Goal: Task Accomplishment & Management: Manage account settings

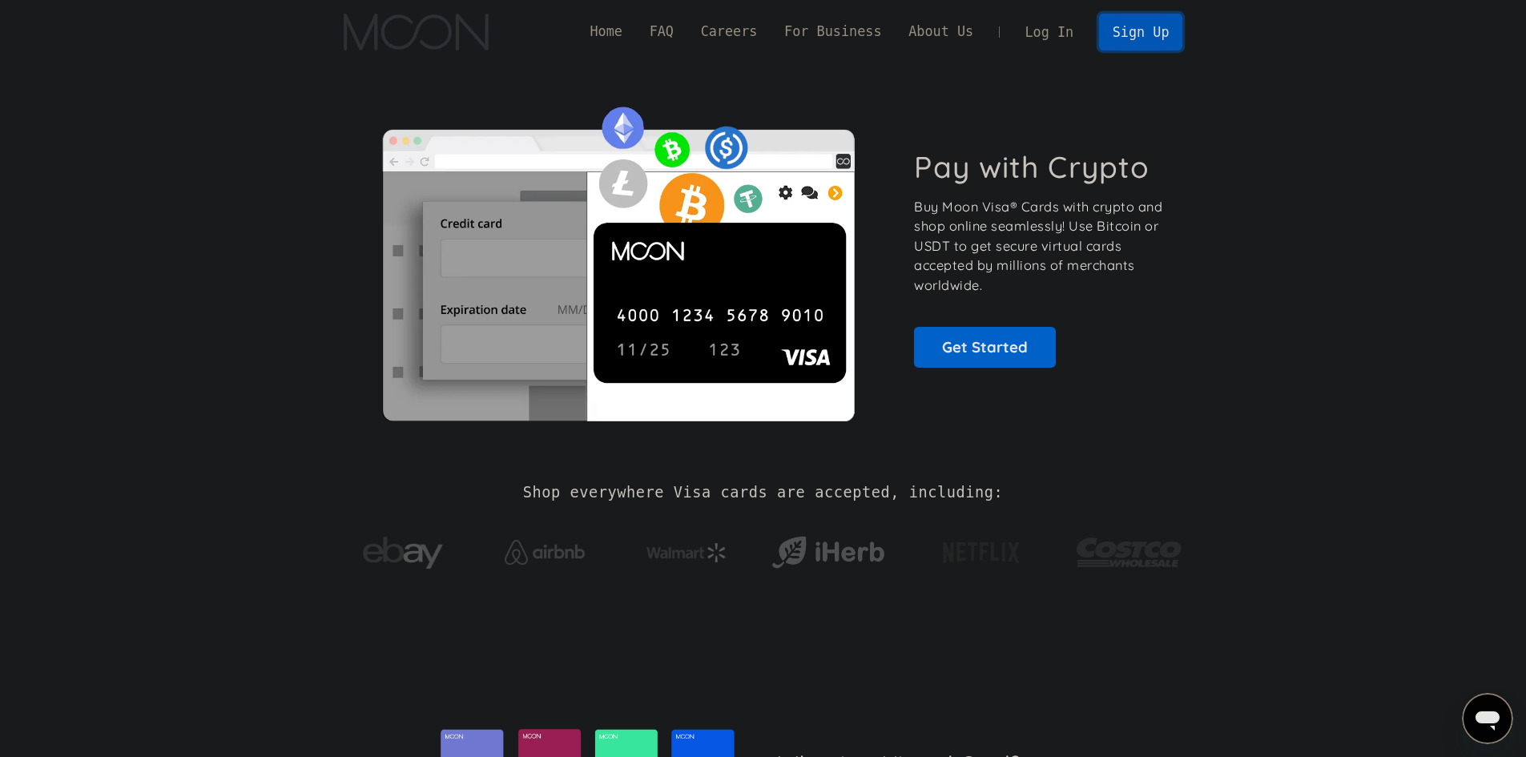
click at [1135, 31] on link "Sign Up" at bounding box center [1140, 32] width 83 height 36
click at [1066, 24] on link "Log In" at bounding box center [1049, 31] width 75 height 35
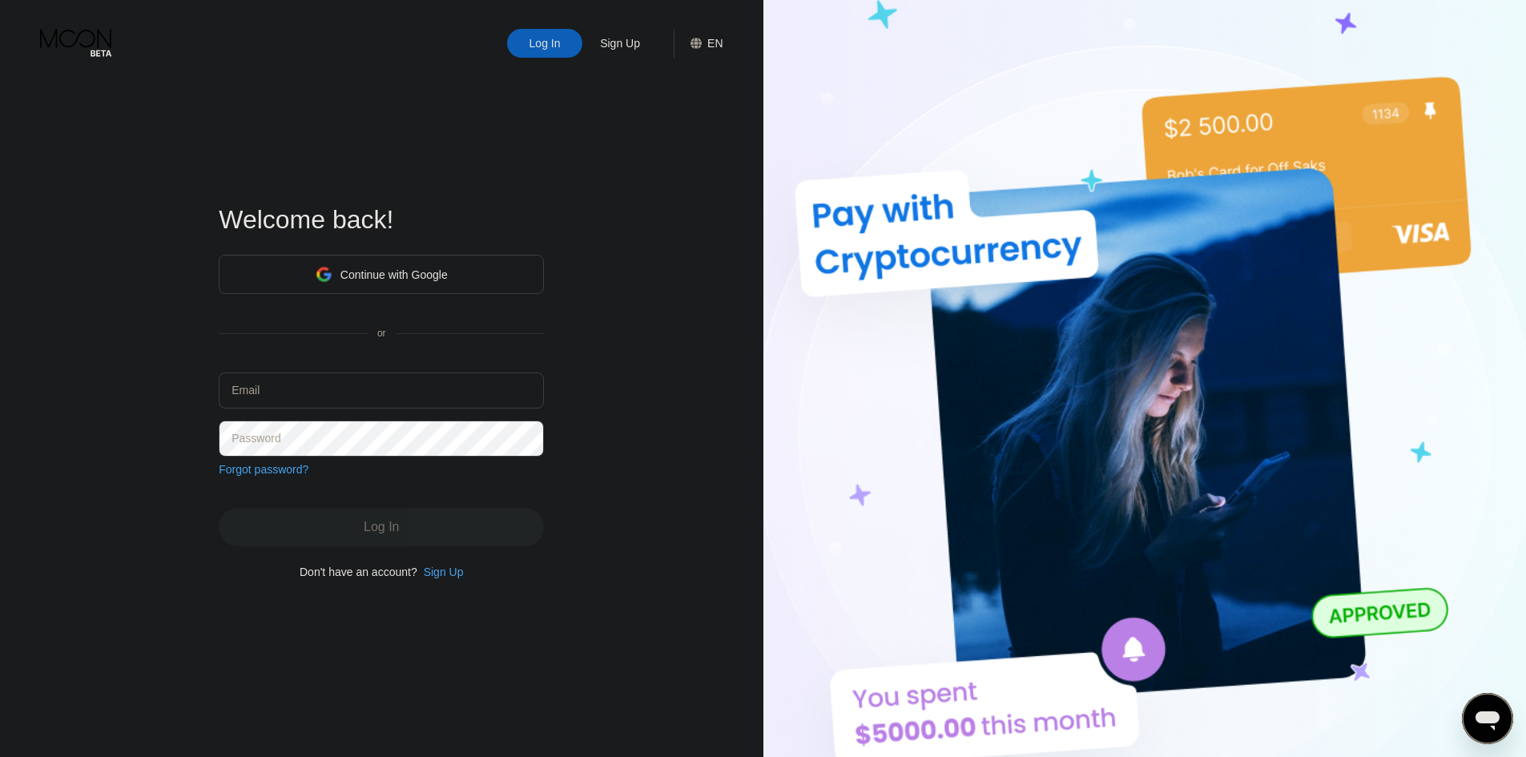
click at [426, 278] on div "Continue with Google" at bounding box center [393, 274] width 107 height 13
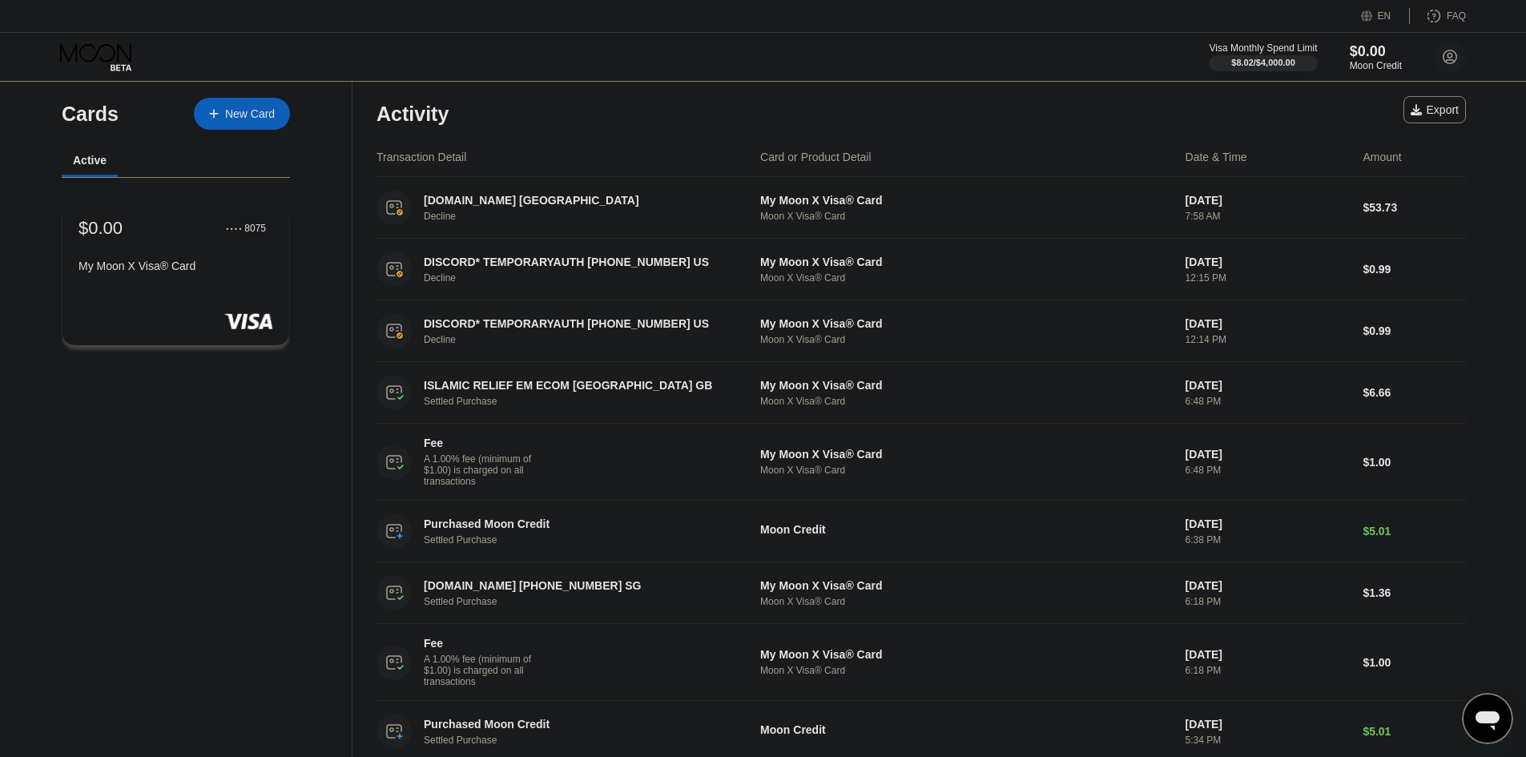
click at [191, 264] on div "$0.00 ● ● ● ● 8075 My Moon X Visa® Card" at bounding box center [175, 248] width 195 height 61
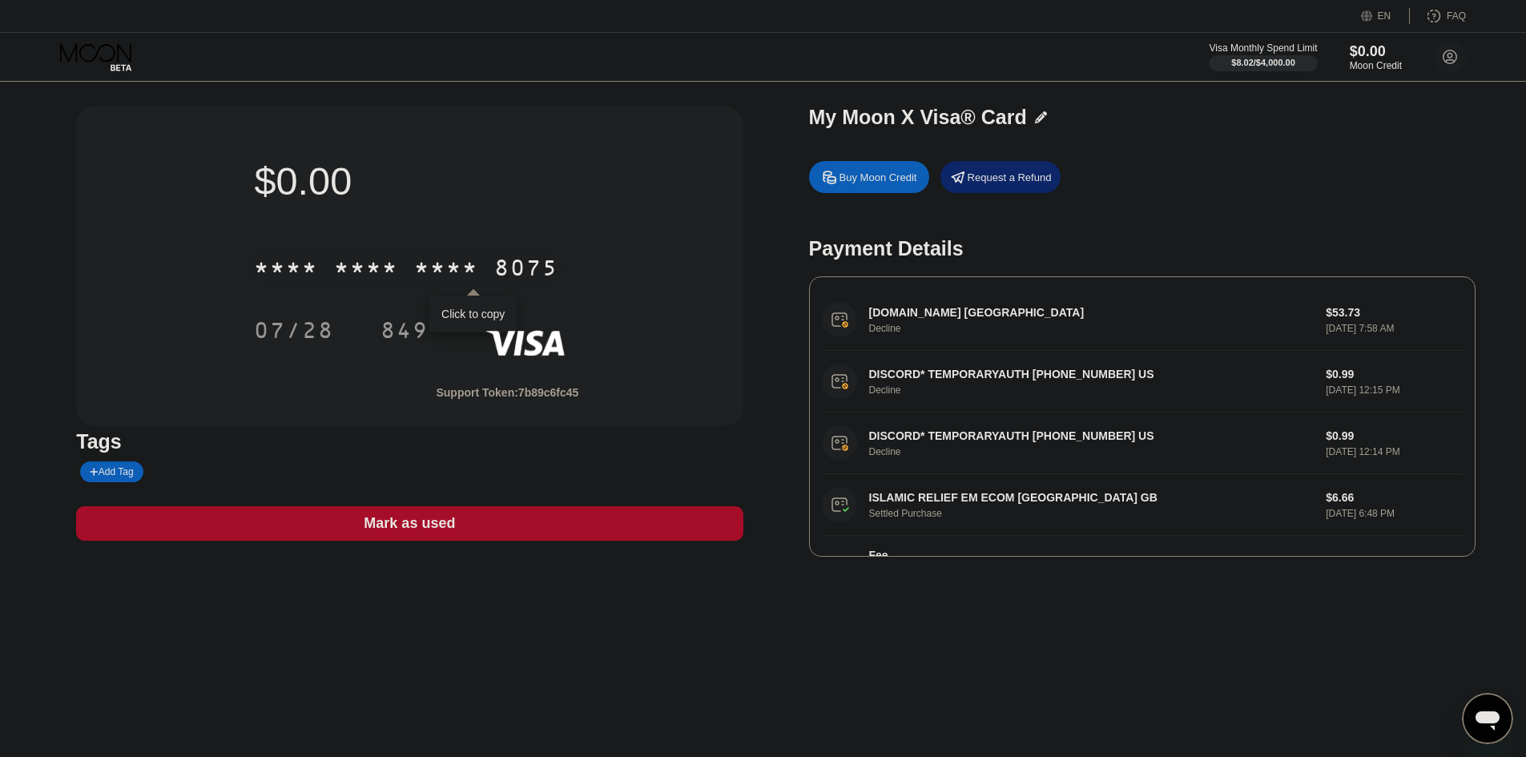
click at [431, 268] on div "* * * *" at bounding box center [446, 270] width 64 height 26
